Goal: Find contact information: Find contact information

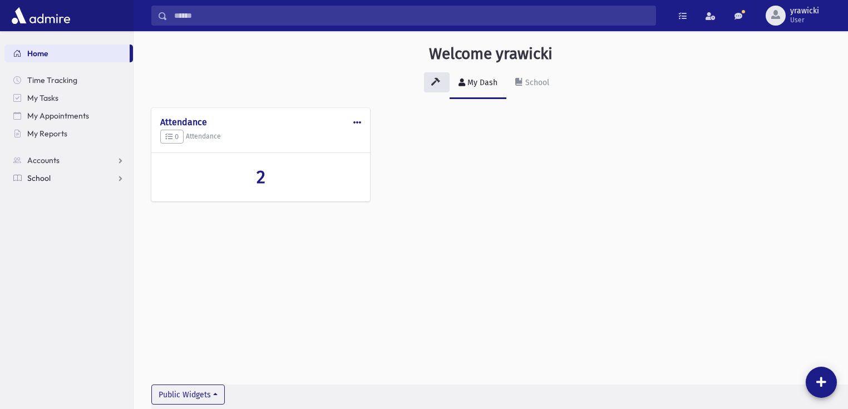
click at [60, 176] on link "School" at bounding box center [68, 178] width 129 height 18
click at [53, 195] on span "Students" at bounding box center [48, 196] width 31 height 10
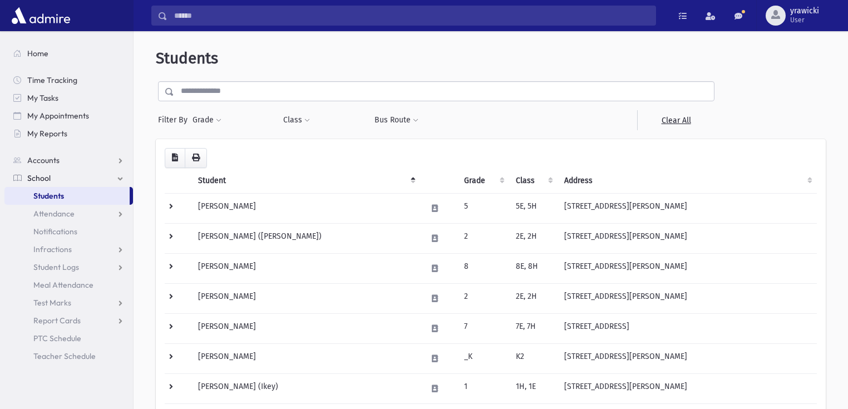
click at [245, 93] on input "text" at bounding box center [444, 91] width 540 height 20
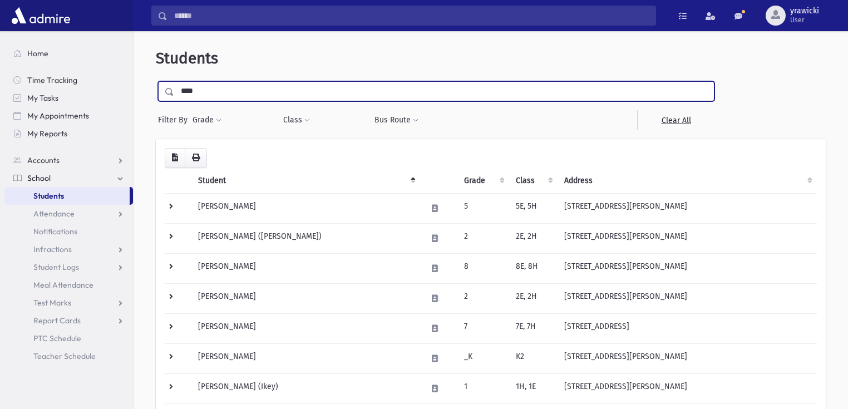
type input "****"
click at [156, 81] on input "submit" at bounding box center [171, 88] width 31 height 15
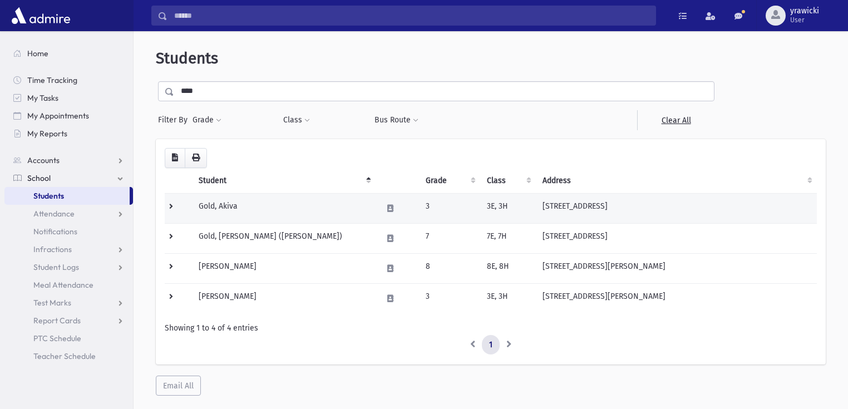
click at [168, 207] on td at bounding box center [178, 208] width 27 height 30
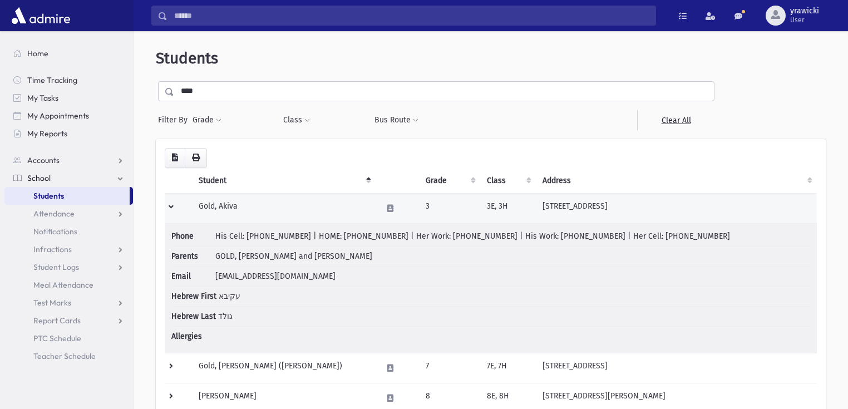
click at [175, 199] on td at bounding box center [178, 208] width 27 height 30
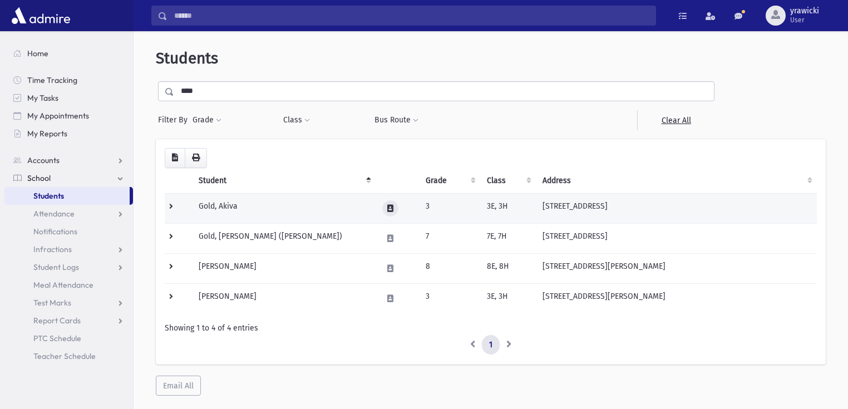
click at [387, 209] on icon at bounding box center [390, 208] width 6 height 7
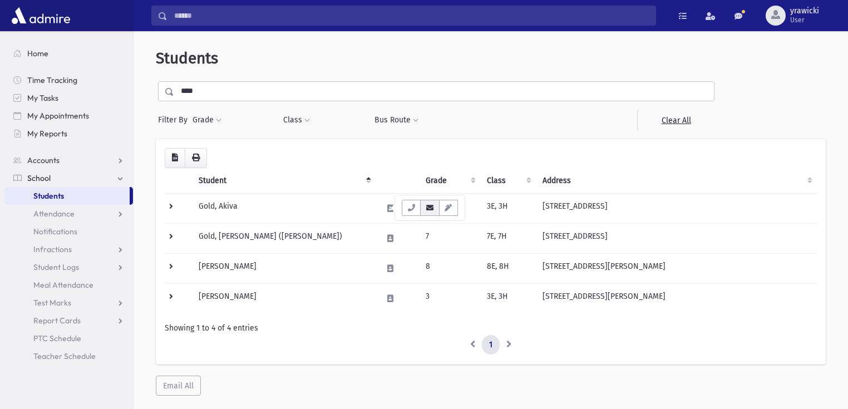
click at [430, 209] on icon "button" at bounding box center [429, 207] width 9 height 7
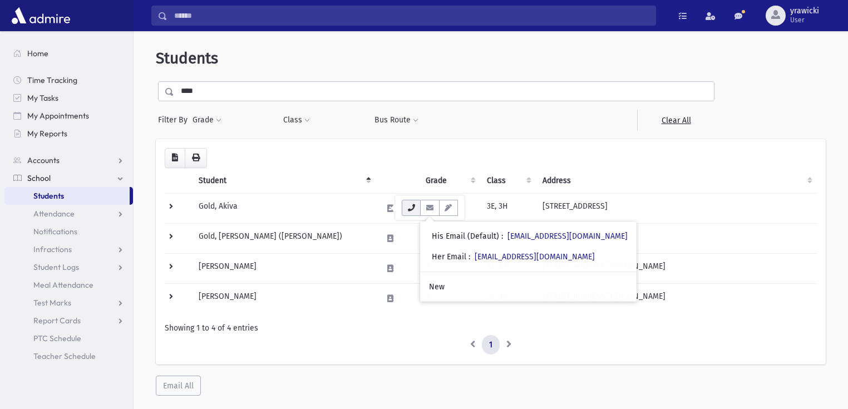
click at [411, 206] on icon "button" at bounding box center [411, 207] width 9 height 7
